Goal: Task Accomplishment & Management: Use online tool/utility

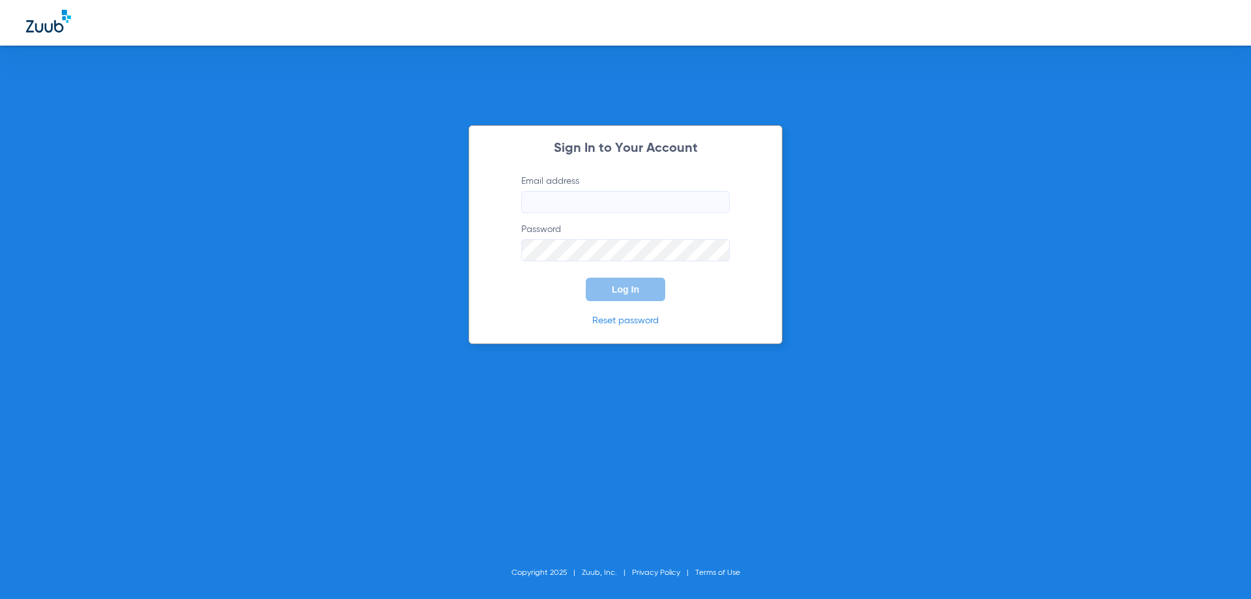
type input "[EMAIL_ADDRESS][DOMAIN_NAME]"
click at [630, 291] on span "Log In" at bounding box center [625, 289] width 27 height 10
type input "[EMAIL_ADDRESS][DOMAIN_NAME]"
click at [630, 296] on button "Log In" at bounding box center [625, 288] width 79 height 23
